Goal: Task Accomplishment & Management: Manage account settings

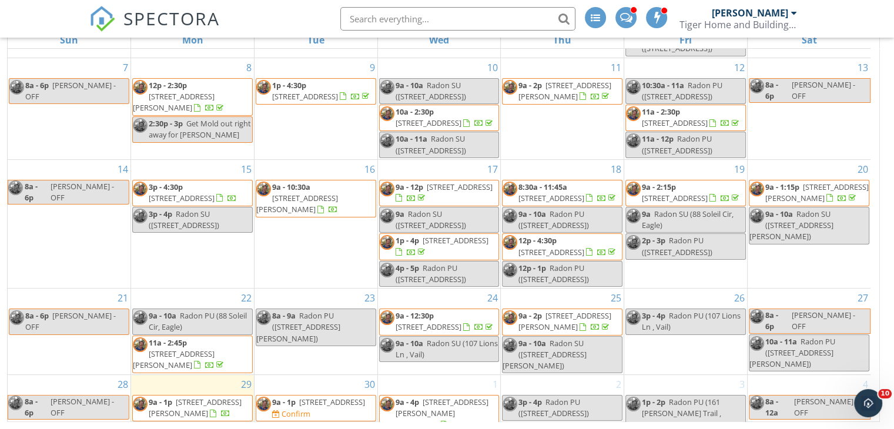
scroll to position [151, 0]
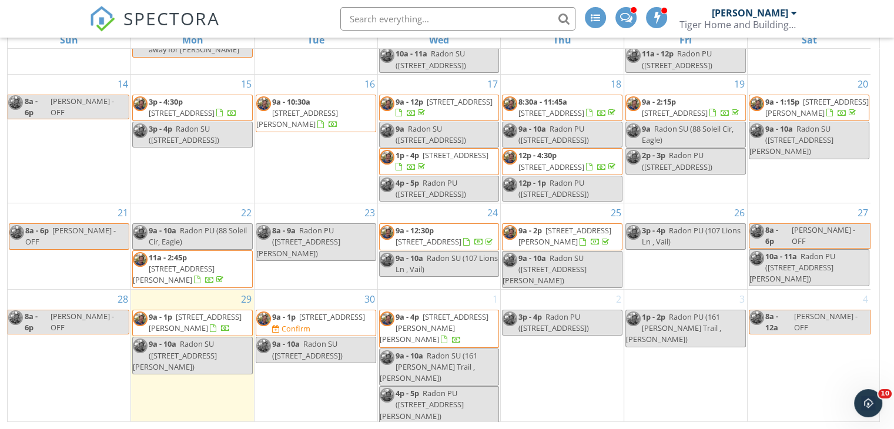
click at [208, 333] on span "3050 Wildridge Road 3, Avon 81620" at bounding box center [195, 323] width 93 height 22
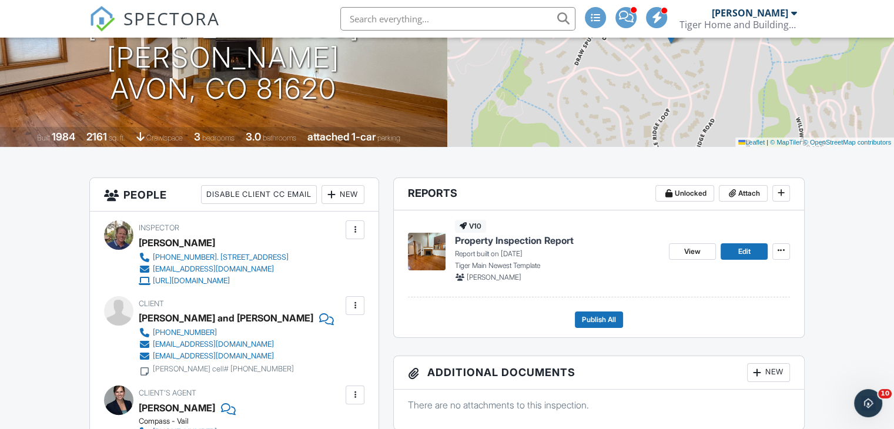
scroll to position [176, 0]
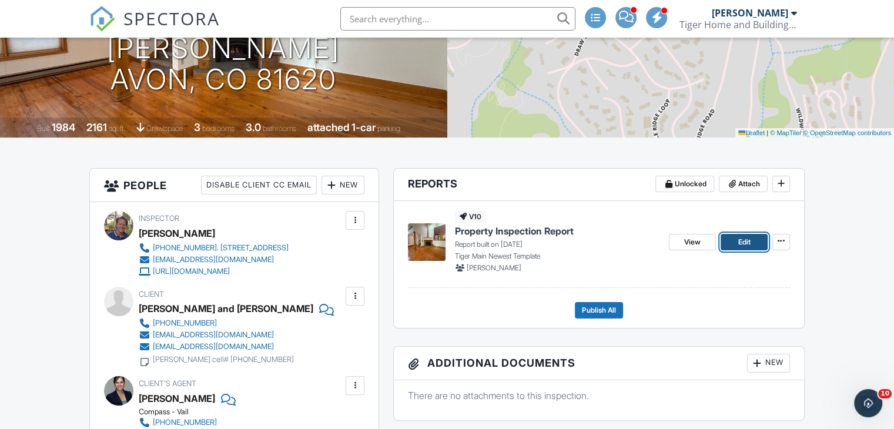
click at [736, 243] on link "Edit" at bounding box center [744, 242] width 47 height 16
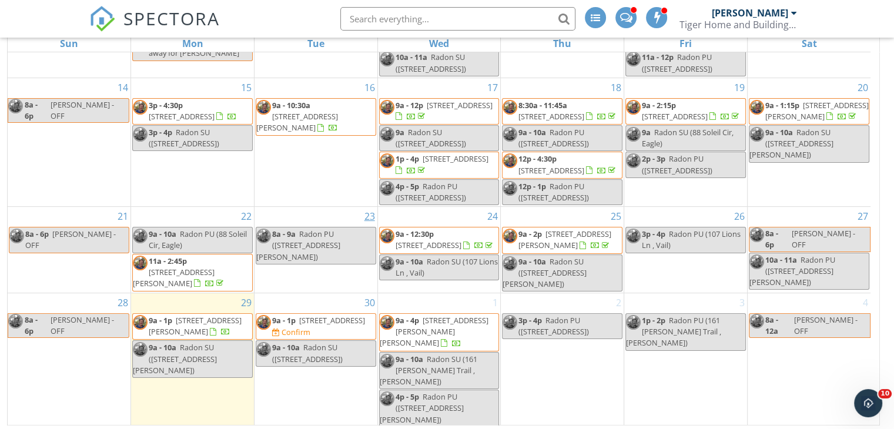
scroll to position [156, 0]
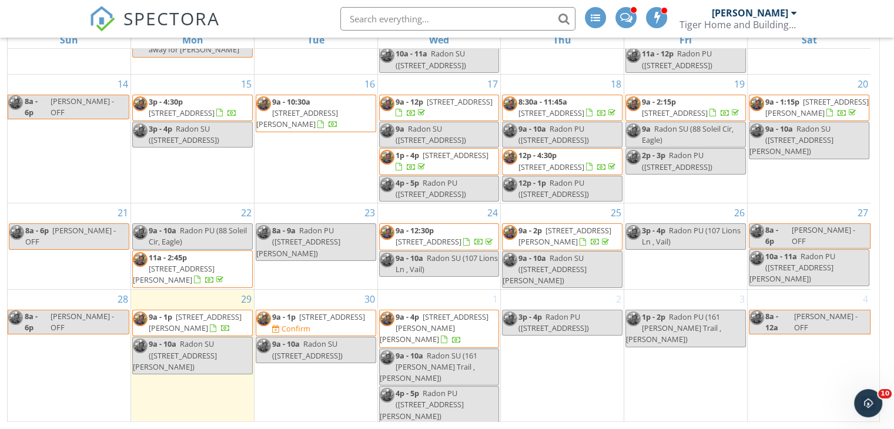
click at [308, 335] on span "9a - 1p 95 Eagle Ranch Road, Eagle 81631 Confirm" at bounding box center [315, 323] width 119 height 23
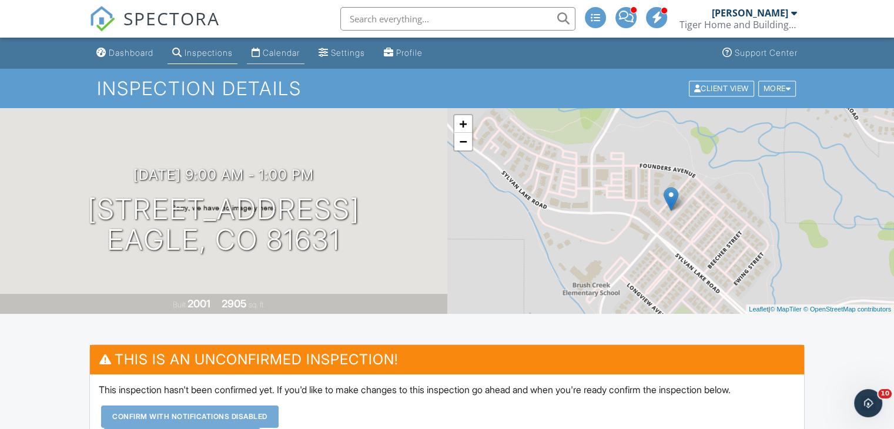
click at [285, 47] on link "Calendar" at bounding box center [276, 53] width 58 height 22
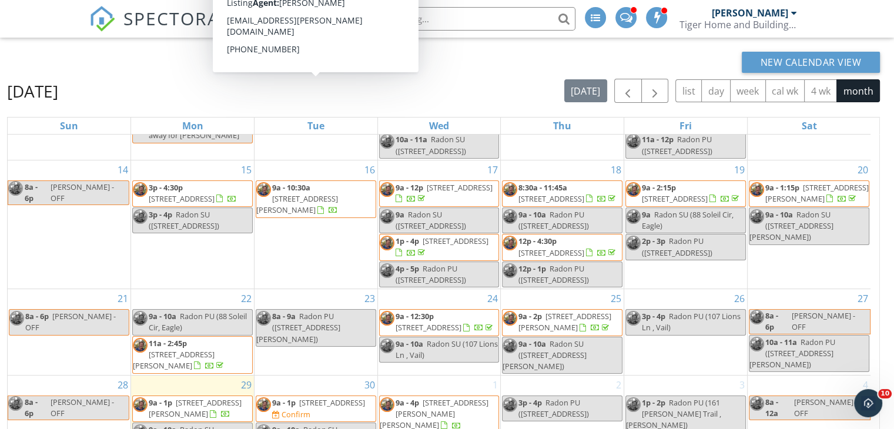
scroll to position [156, 0]
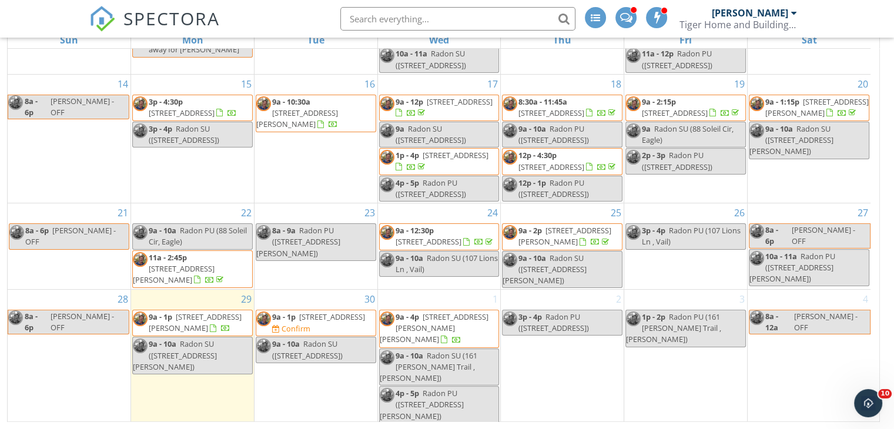
click at [448, 345] on span "161 Gore Trail , Edwards 81632" at bounding box center [434, 328] width 109 height 33
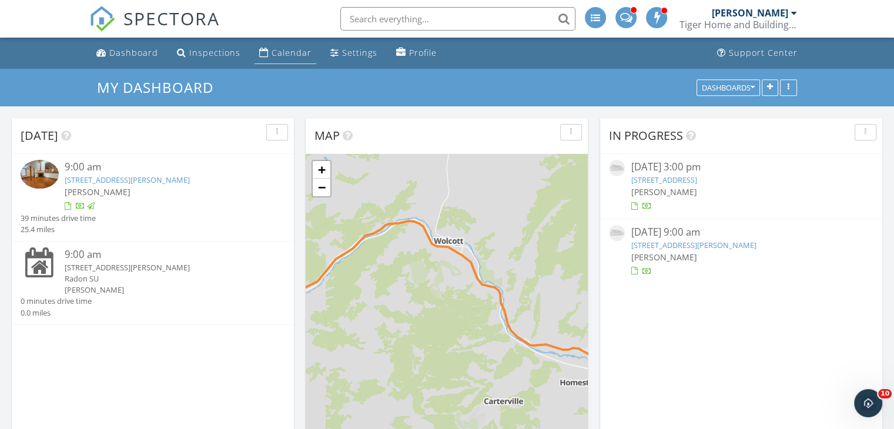
click at [277, 54] on div "Calendar" at bounding box center [292, 52] width 40 height 11
